Goal: Information Seeking & Learning: Learn about a topic

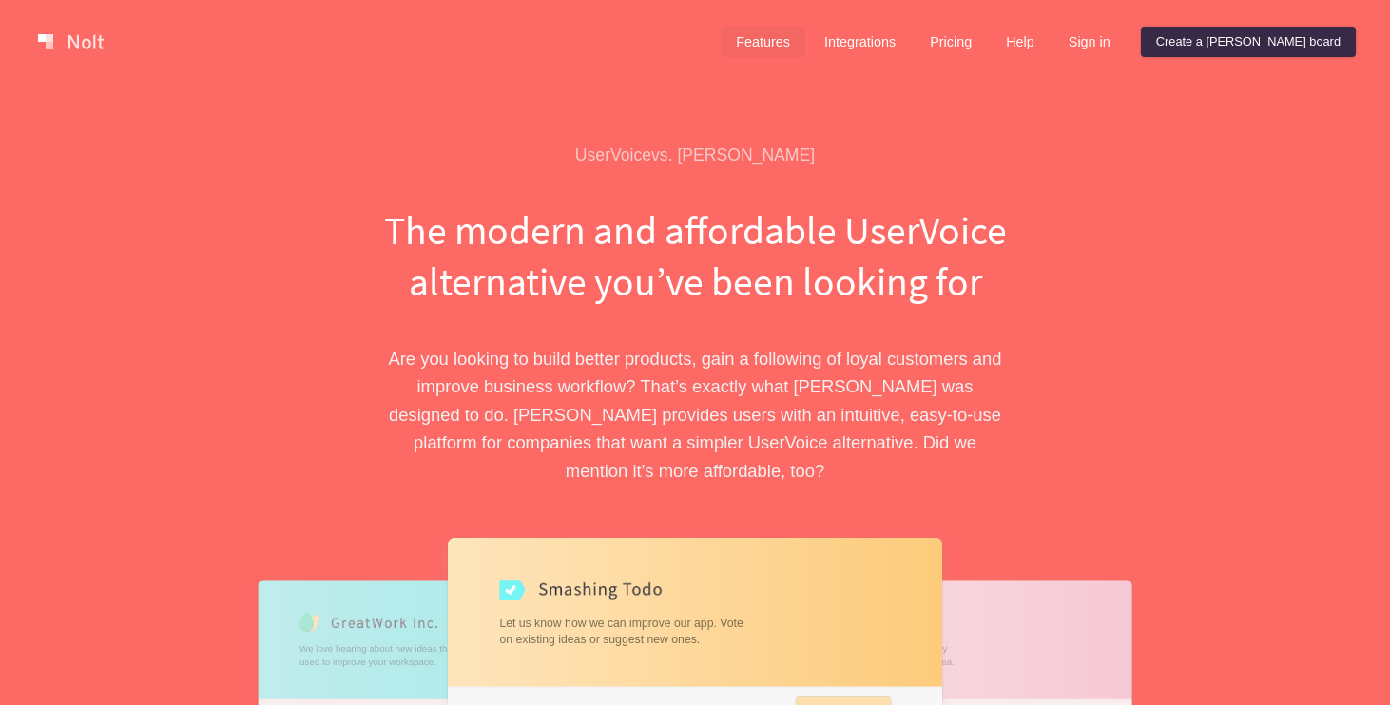
click at [805, 39] on link "Features" at bounding box center [763, 42] width 85 height 30
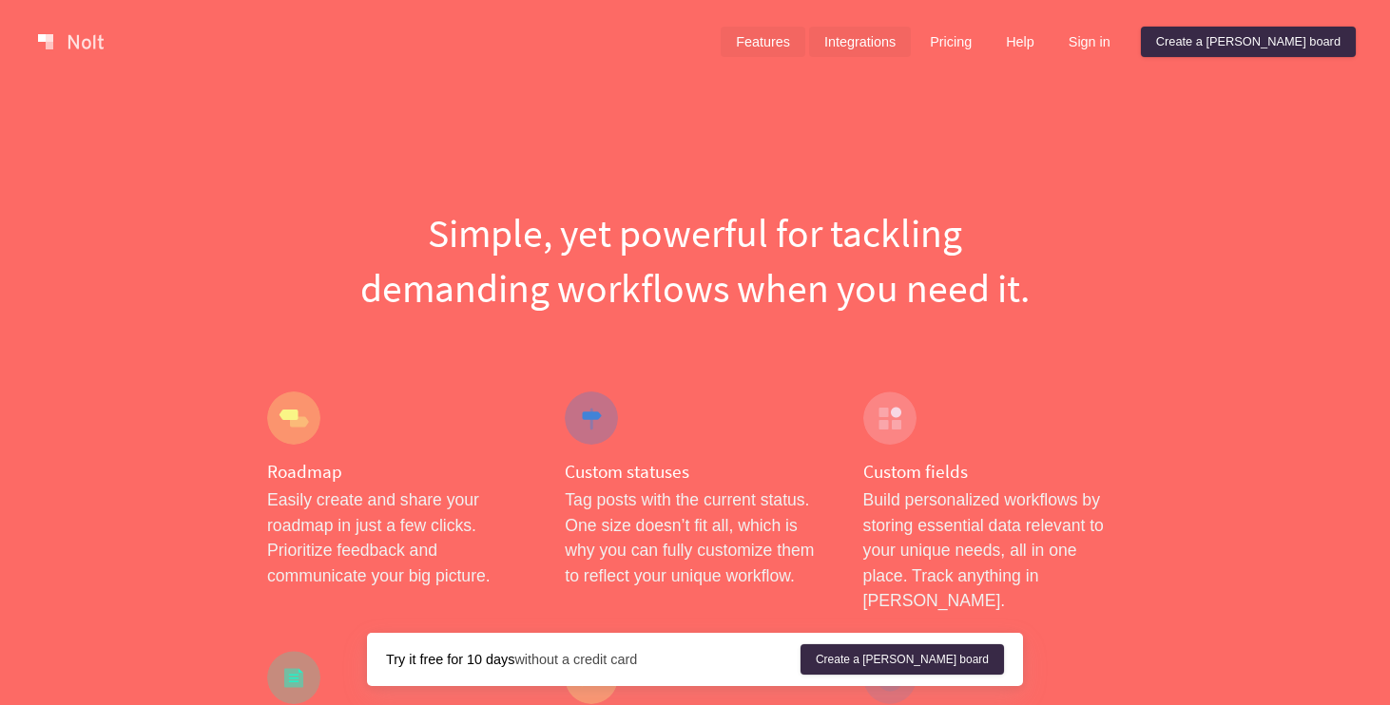
click at [908, 46] on link "Integrations" at bounding box center [860, 42] width 102 height 30
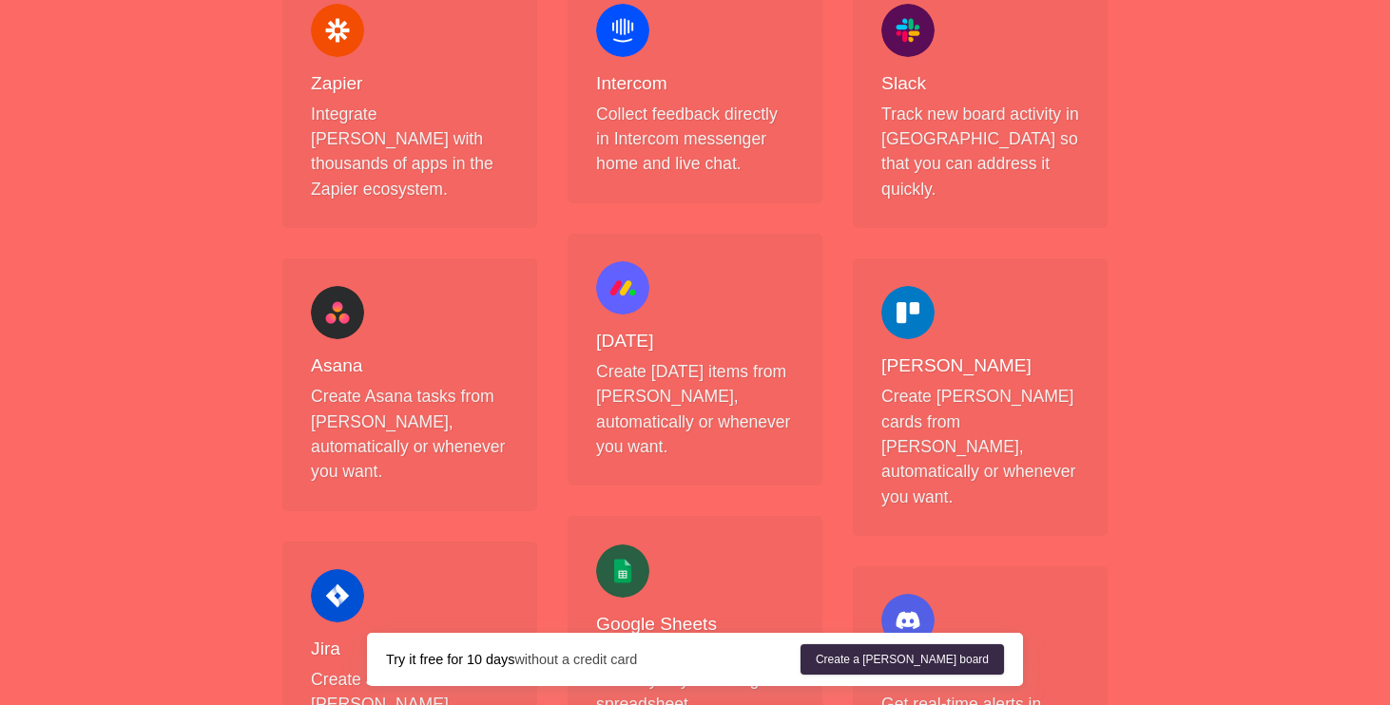
scroll to position [483, 0]
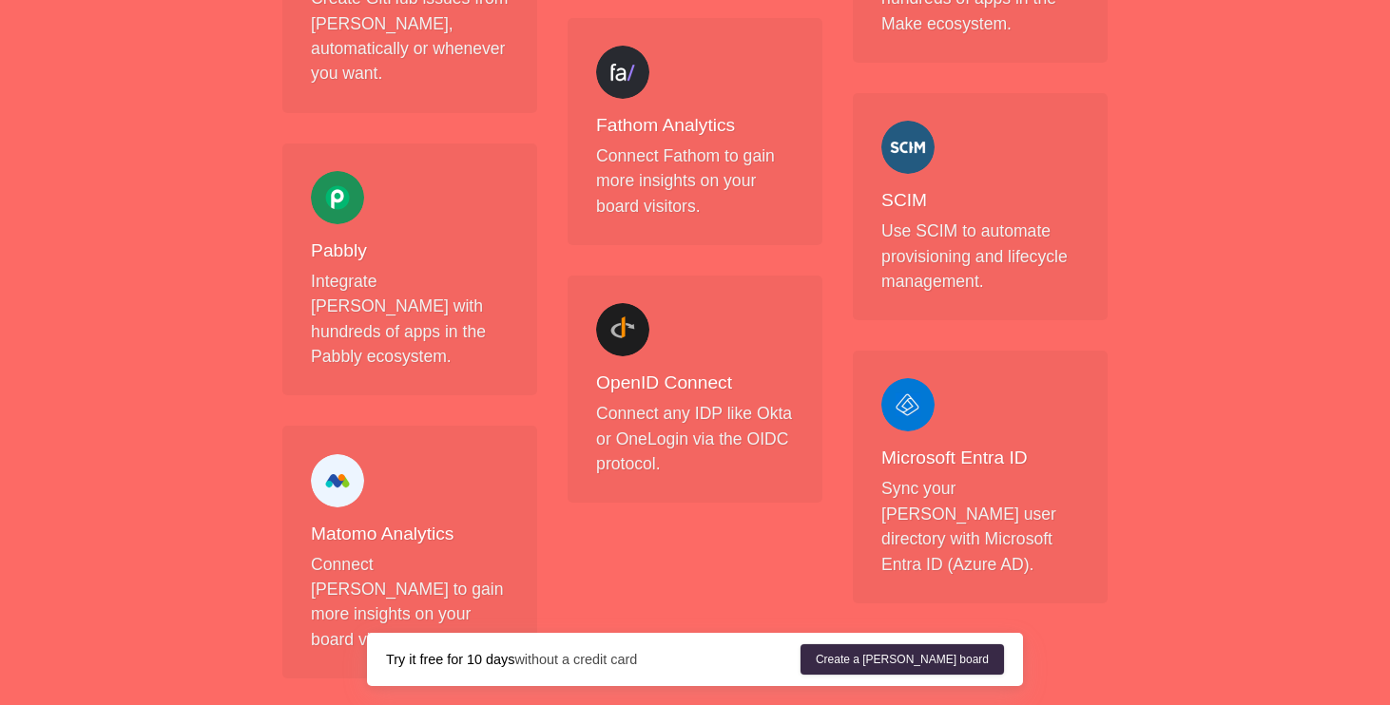
scroll to position [1979, 0]
